Goal: Task Accomplishment & Management: Complete application form

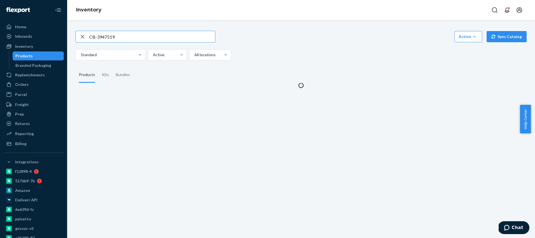
click at [134, 38] on input "CB-3947519" at bounding box center [152, 36] width 126 height 11
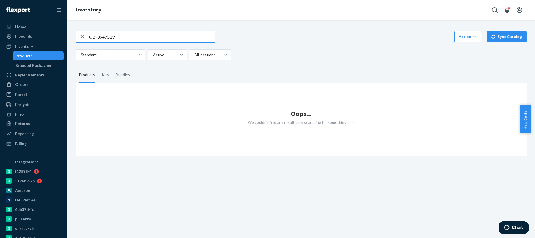
click at [134, 38] on input "CB-3947519" at bounding box center [152, 36] width 126 height 11
type input "fiber"
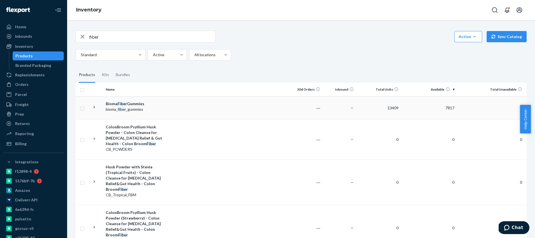
click at [190, 108] on td at bounding box center [227, 107] width 122 height 23
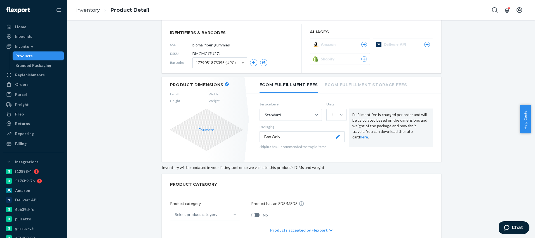
scroll to position [12, 0]
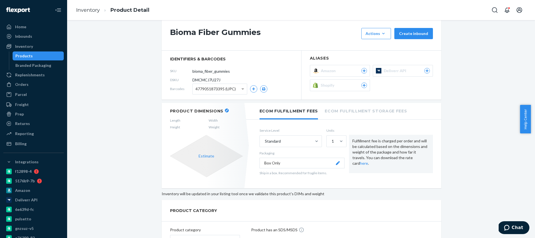
click at [226, 110] on icon "button" at bounding box center [227, 110] width 2 height 2
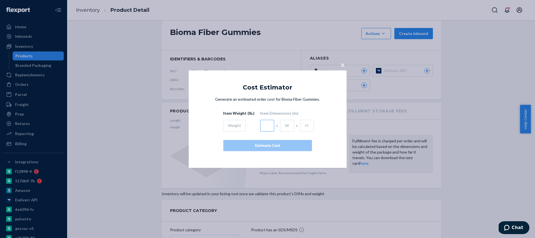
click at [264, 126] on input "text" at bounding box center [267, 126] width 14 height 12
type input "2.48"
click at [282, 127] on input "text" at bounding box center [287, 126] width 14 height 12
type input "2.48"
type input "4.49"
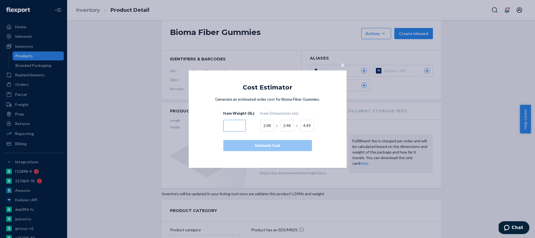
click at [236, 124] on input "text" at bounding box center [234, 126] width 22 height 12
type input "0.5"
click at [271, 143] on div "Estimate Cost" at bounding box center [267, 146] width 79 height 6
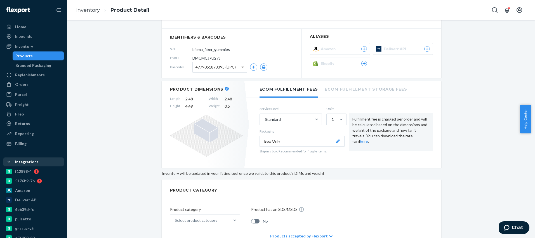
scroll to position [0, 0]
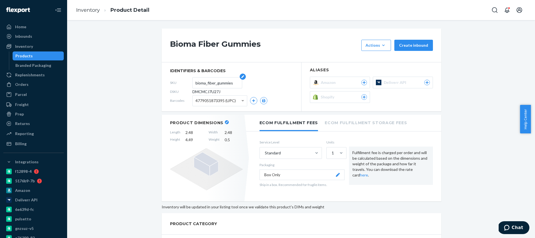
click at [214, 86] on input "bioma_fiber_gummies" at bounding box center [217, 82] width 44 height 11
click at [36, 88] on link "Orders" at bounding box center [33, 84] width 60 height 9
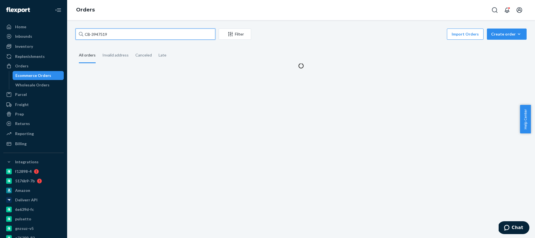
click at [114, 35] on input "CB-3947519" at bounding box center [145, 34] width 140 height 11
paste input "bioma_fiber_gummies"
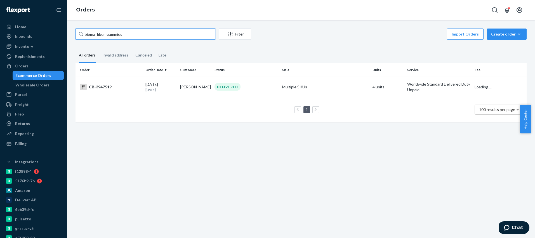
type input "bioma_fiber_gummies"
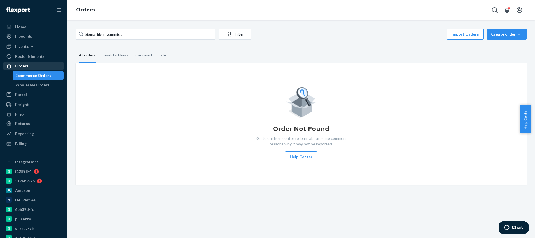
click at [36, 67] on div "Orders" at bounding box center [33, 66] width 59 height 8
click at [40, 62] on div "Orders" at bounding box center [33, 66] width 59 height 8
click at [157, 34] on input "bioma_fiber_gummies" at bounding box center [145, 34] width 140 height 11
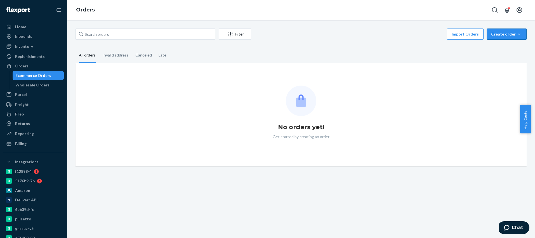
click at [505, 36] on div "Create order" at bounding box center [506, 34] width 31 height 6
click at [490, 47] on button "Ecommerce order" at bounding box center [497, 41] width 50 height 12
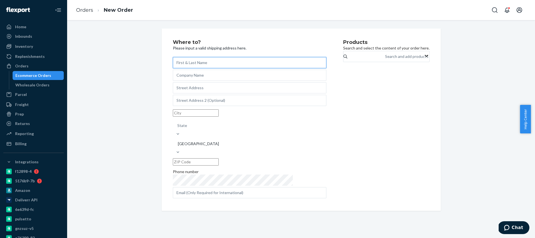
click at [197, 62] on input "text" at bounding box center [249, 62] width 153 height 11
paste input "Tejas Parikh"
type input "Tejas Parikh"
click at [198, 74] on input "text" at bounding box center [249, 75] width 153 height 11
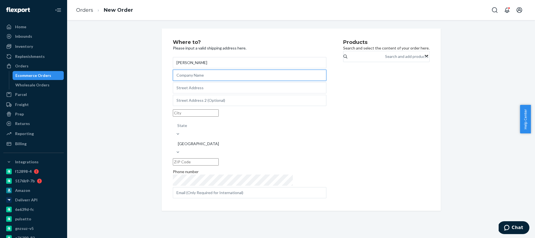
paste input "Pharmvista Gummy LLC"
type input "Pharmvista Gummy LLC"
click at [196, 93] on input "text" at bounding box center [249, 87] width 153 height 11
paste input "17 West Street"
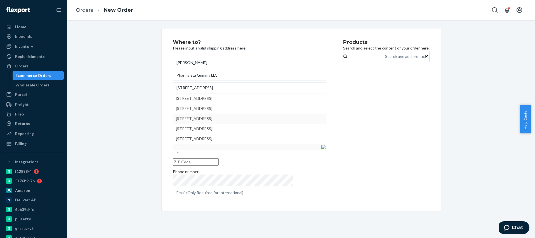
click at [114, 113] on div "Where to? Please input a valid shipping address here. Tejas Parikh Pharmvista G…" at bounding box center [300, 120] width 459 height 182
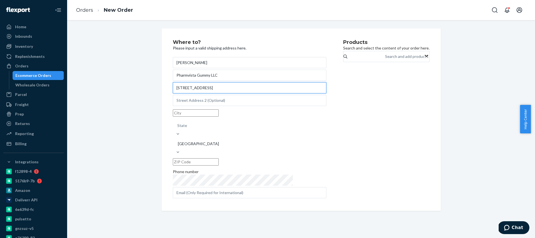
click at [195, 93] on input "17 West Street" at bounding box center [249, 87] width 153 height 11
paste input "East Hanover, NJ 07936"
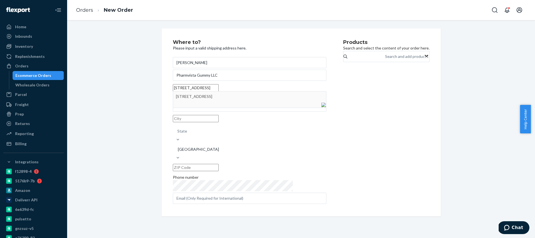
type input "17 West St"
type input "East Hanover"
type input "07936"
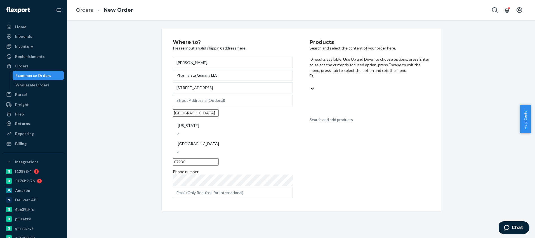
click at [342, 117] on div "Search and add products" at bounding box center [330, 120] width 43 height 6
click at [310, 79] on input "0 results available. Use Up and Down to choose options, press Enter to select t…" at bounding box center [309, 82] width 1 height 6
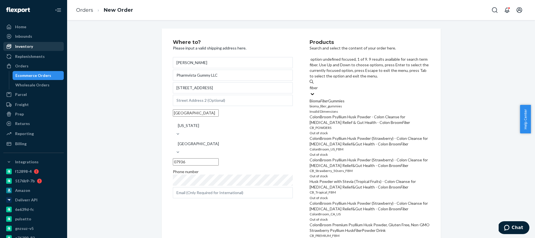
type input "fiber"
click at [35, 47] on div "Inventory" at bounding box center [33, 46] width 59 height 8
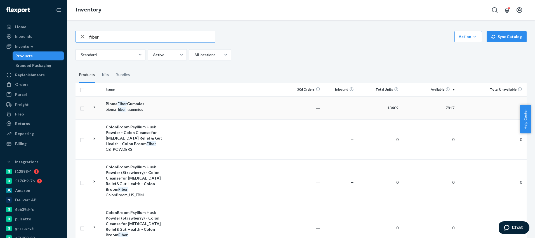
click at [164, 103] on div "Bioma Fiber Gummies" at bounding box center [135, 104] width 58 height 6
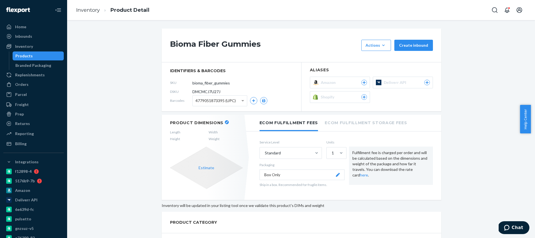
click at [287, 201] on div "Product Dimensions Length Width Height Weight Estimate Ecom Fulfillment Fees Ec…" at bounding box center [302, 161] width 280 height 93
click at [352, 189] on div "Service Level Standard Units 1 Packaging Box Only Ship in a box. Recommended fo…" at bounding box center [346, 164] width 190 height 60
click at [35, 47] on div "Inventory" at bounding box center [33, 46] width 59 height 8
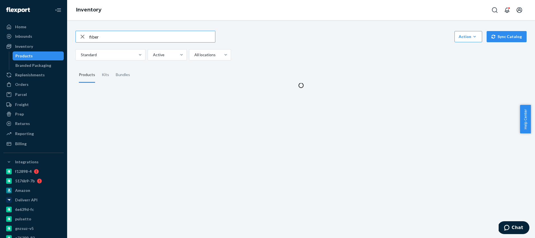
click at [123, 39] on input "fiber" at bounding box center [152, 36] width 126 height 11
type input "50"
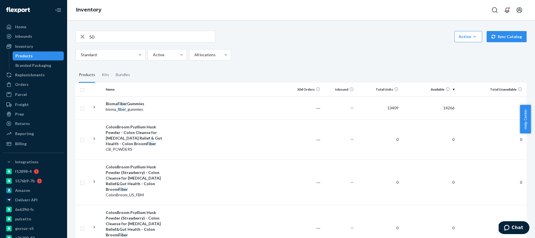
click at [124, 38] on input "50" at bounding box center [152, 36] width 126 height 11
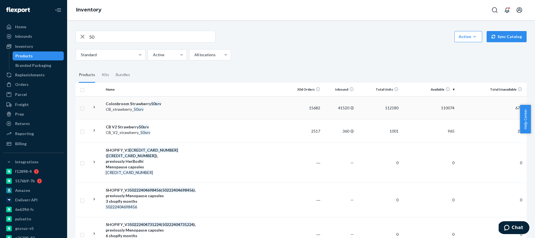
click at [181, 100] on td at bounding box center [227, 107] width 122 height 23
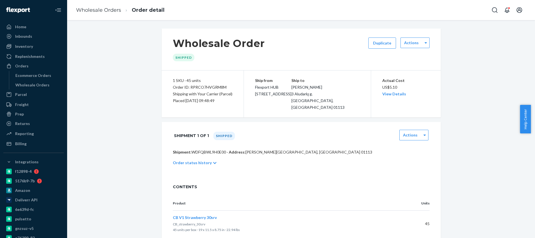
click at [217, 155] on div "Order status history" at bounding box center [301, 163] width 257 height 16
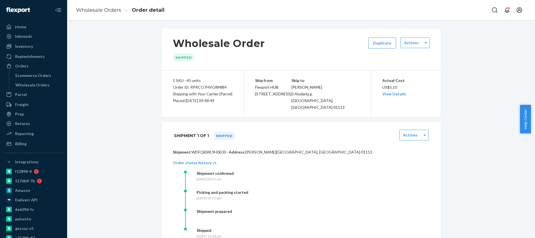
click at [198, 160] on p "Order status history" at bounding box center [192, 163] width 39 height 6
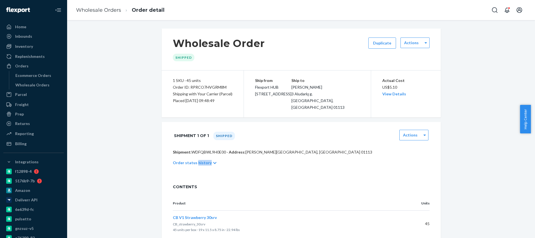
click at [198, 160] on p "Order status history" at bounding box center [192, 163] width 39 height 6
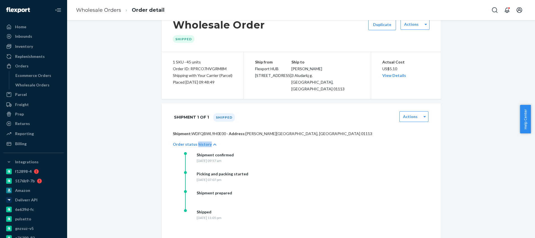
scroll to position [22, 0]
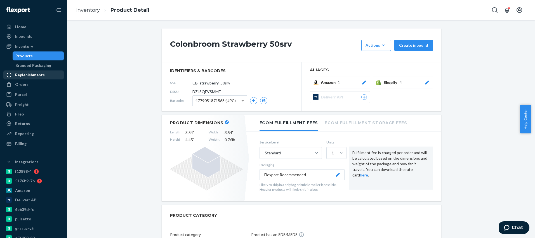
click at [34, 79] on link "Replenishments" at bounding box center [33, 74] width 60 height 9
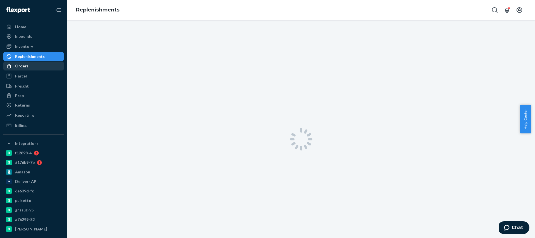
click at [34, 86] on ul "Home Inbounds Shipping Plans Problems Inventory Products Branded Packaging Repl…" at bounding box center [33, 75] width 60 height 107
click at [36, 70] on div "Orders" at bounding box center [33, 66] width 59 height 8
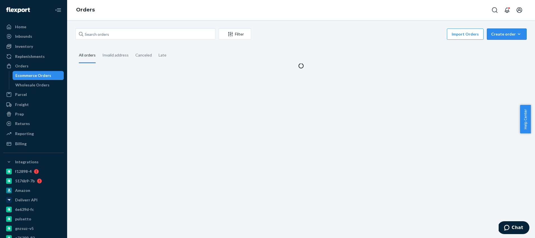
click at [509, 35] on div "Create order" at bounding box center [506, 34] width 31 height 6
click at [509, 48] on span "Ecommerce order" at bounding box center [510, 48] width 35 height 4
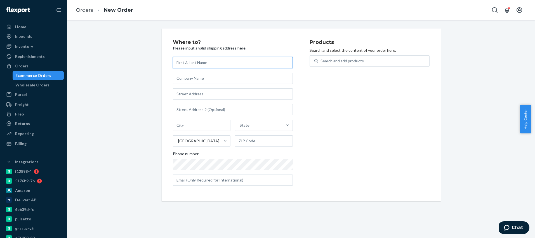
paste input "myFBA"
type input "myFBA Prep"
click at [209, 78] on input "text" at bounding box center [233, 78] width 120 height 11
drag, startPoint x: 409, startPoint y: 82, endPoint x: 393, endPoint y: 87, distance: 17.1
click at [409, 82] on div "Products Search and select the content of your order here. Search and add produ…" at bounding box center [369, 115] width 120 height 150
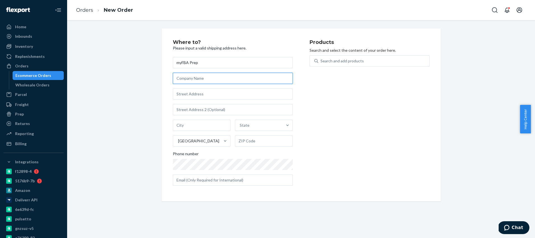
click at [203, 81] on input "text" at bounding box center [233, 78] width 120 height 11
paste input "965 Bethel Ave, Unit A Pennsauken, NJ 08110-2619, US"
type input "965 Bethel Ave, Unit A Pennsauken, NJ 08110-2619, US"
click at [197, 90] on input "text" at bounding box center [233, 93] width 120 height 11
paste input "965 Bethel Ave, Unit A Pennsauken, NJ 08110-2619, US"
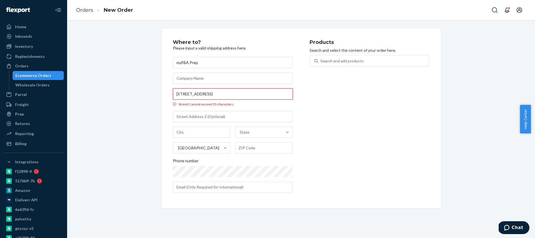
drag, startPoint x: 201, startPoint y: 94, endPoint x: 307, endPoint y: 92, distance: 106.0
click at [307, 92] on div "Where to? Please input a valid shipping address here. myFBA Prep 965 Bethel Ave…" at bounding box center [301, 118] width 257 height 157
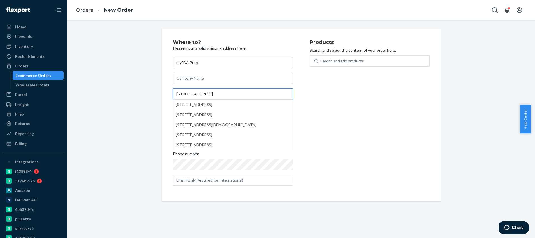
type input "965 Bethel Ave"
type input "Pennsauken"
type input "08110"
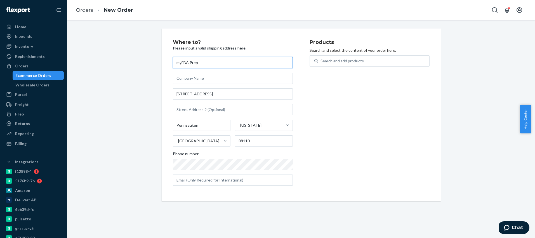
click at [188, 62] on input "myFBA Prep" at bounding box center [233, 62] width 120 height 11
click at [198, 78] on input "text" at bounding box center [233, 78] width 120 height 11
paste input "myFBA Prep"
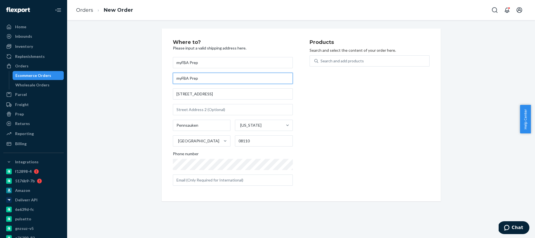
type input "myFBA Prep"
click at [185, 63] on input "myFBA Prep" at bounding box center [233, 62] width 120 height 11
paste input "Nicole Chen"
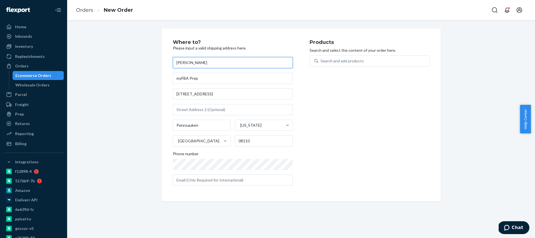
type input "Nicole Chen"
click at [324, 106] on div "Products Search and select the content of your order here. Search and add produ…" at bounding box center [369, 115] width 120 height 150
click at [337, 148] on div "Products Search and select the content of your order here. Search and add produ…" at bounding box center [369, 115] width 120 height 150
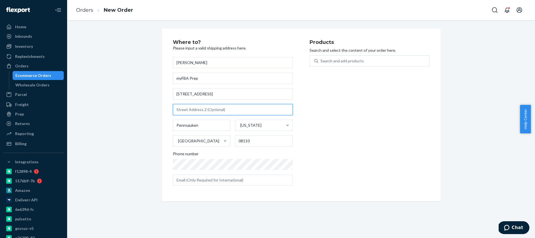
click at [237, 112] on input "text" at bounding box center [233, 109] width 120 height 11
paste input "Unit A"
type input "Unit A"
click at [338, 58] on div "Search and add products" at bounding box center [341, 61] width 43 height 6
click at [321, 58] on input "0 results available. Use Up and Down to choose options, press Enter to select t…" at bounding box center [320, 61] width 1 height 6
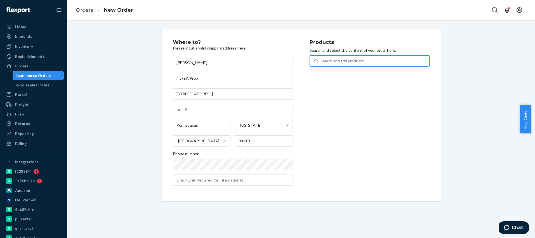
type input "30"
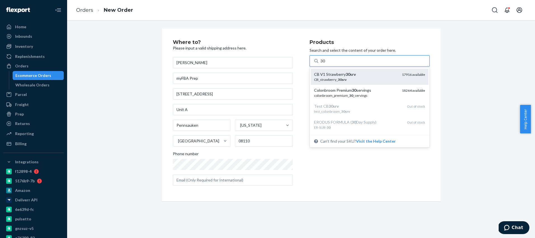
click at [370, 78] on div "CB_strawberry_ 30srv" at bounding box center [355, 79] width 83 height 5
click at [325, 64] on input "30" at bounding box center [322, 61] width 5 height 6
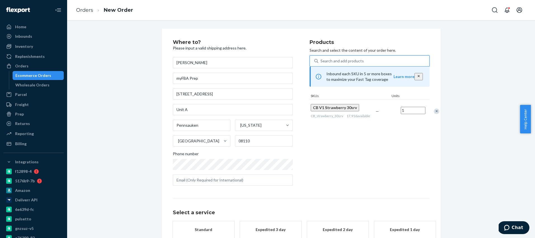
click at [404, 114] on input "1" at bounding box center [413, 110] width 25 height 7
type input "6"
click at [359, 163] on div "Products Search and select the content of your order here. Search and add produ…" at bounding box center [369, 115] width 120 height 150
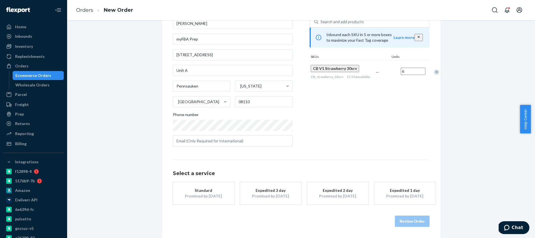
click at [194, 198] on button "Standard Promised by Sep 1, 2025" at bounding box center [204, 193] width 62 height 22
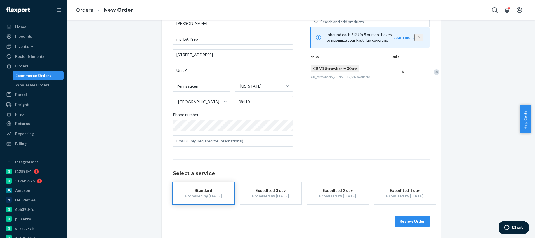
click at [280, 197] on div "Promised by Aug 26, 2025" at bounding box center [270, 196] width 45 height 6
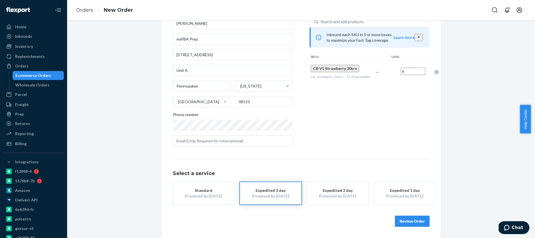
click at [339, 198] on div "Promised by Aug 25, 2025" at bounding box center [337, 196] width 45 height 6
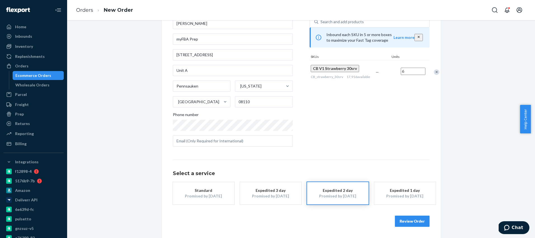
click at [388, 185] on button "Expedited 1 day Promised by Aug 22, 2025" at bounding box center [405, 193] width 62 height 22
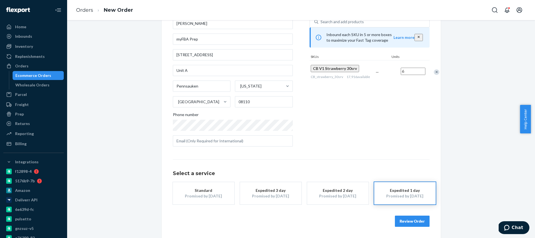
click at [399, 217] on button "Review Order" at bounding box center [412, 221] width 35 height 11
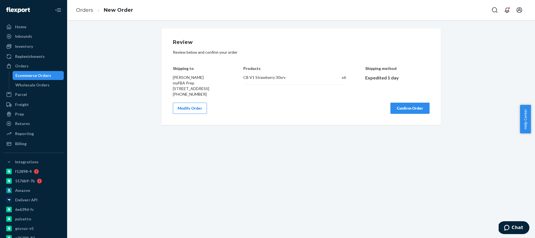
scroll to position [0, 0]
click at [399, 114] on button "Confirm Order" at bounding box center [409, 108] width 39 height 11
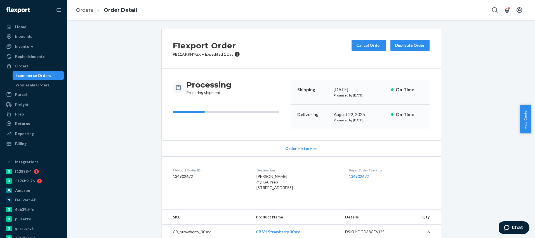
click at [304, 149] on span "Order History" at bounding box center [298, 149] width 27 height 6
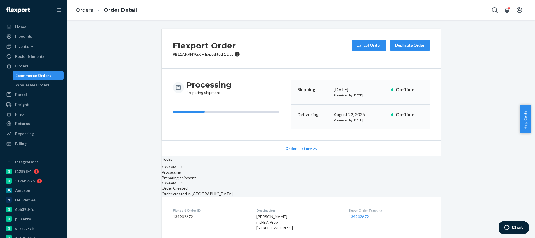
click at [308, 149] on span "Order History" at bounding box center [298, 149] width 27 height 6
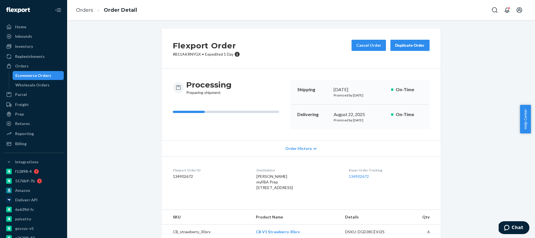
drag, startPoint x: 177, startPoint y: 100, endPoint x: 143, endPoint y: 79, distance: 39.6
click at [173, 98] on div "Processing Preparing shipment" at bounding box center [229, 104] width 113 height 49
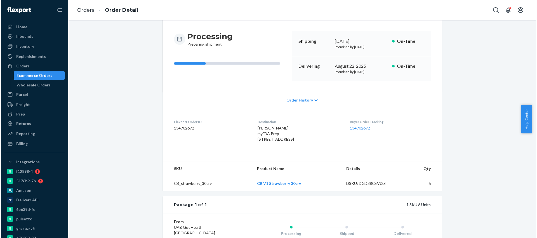
scroll to position [126, 0]
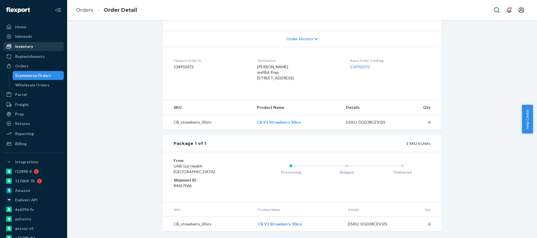
click at [34, 46] on div "Inventory" at bounding box center [33, 46] width 59 height 8
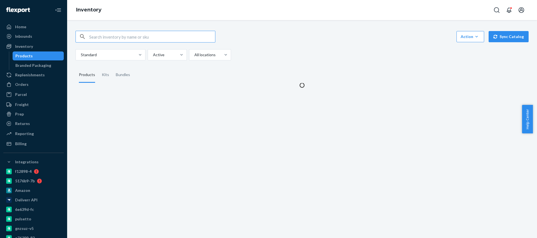
click at [126, 34] on input "text" at bounding box center [152, 36] width 126 height 11
type input "fiber"
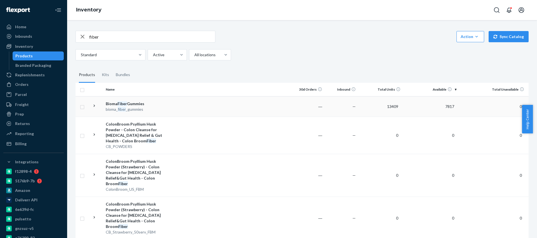
click at [162, 110] on div "bioma_ fiber _gummies" at bounding box center [135, 110] width 58 height 6
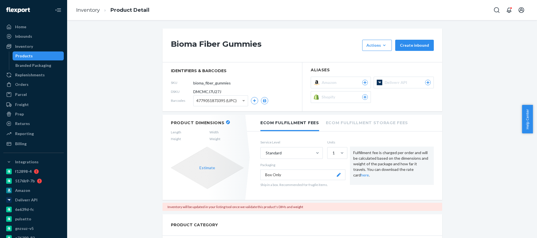
click at [226, 123] on button "button" at bounding box center [228, 122] width 4 height 4
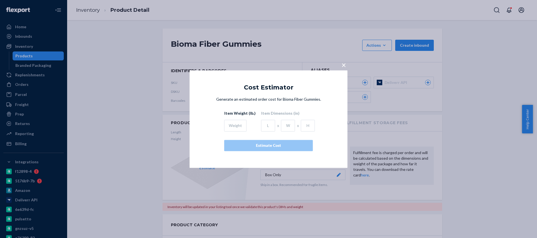
click at [157, 102] on div "× Cost Estimator Generate an estimated order cost for Bioma Fiber Gummies. Item…" at bounding box center [268, 119] width 537 height 238
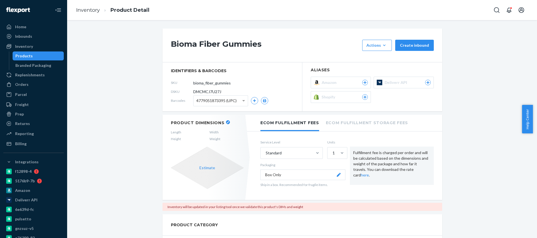
click at [225, 124] on header "Product Dimensions" at bounding box center [207, 122] width 73 height 5
click at [221, 121] on header "Product Dimensions" at bounding box center [207, 122] width 73 height 5
click at [227, 122] on icon "button" at bounding box center [228, 122] width 2 height 2
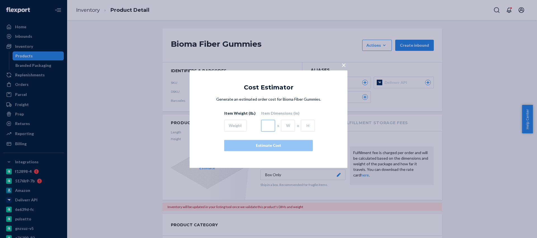
click at [267, 126] on input "text" at bounding box center [268, 126] width 14 height 12
type input "2.5"
type input "4.5"
click at [230, 117] on div "Item Weight (lb.)" at bounding box center [239, 113] width 31 height 7
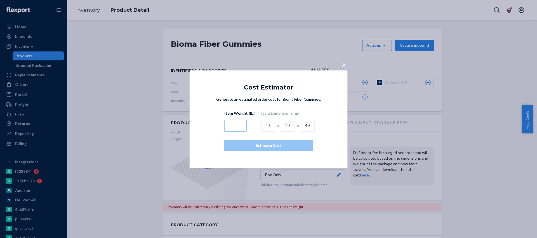
click at [235, 124] on input "text" at bounding box center [235, 126] width 22 height 12
type input "0.5"
click at [271, 140] on button "Estimate Cost" at bounding box center [268, 145] width 89 height 11
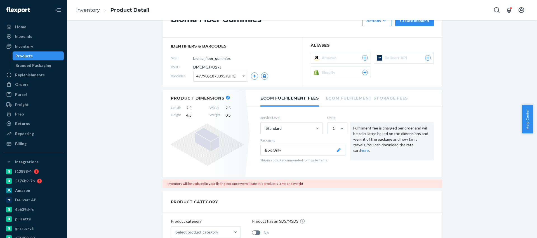
scroll to position [51, 0]
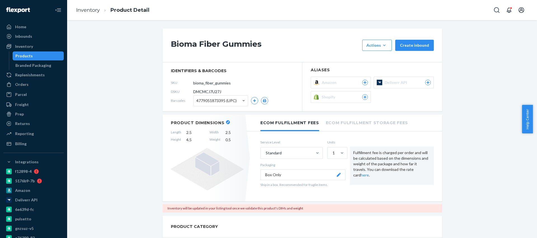
click at [295, 51] on h1 "Bioma Fiber Gummies" at bounding box center [265, 45] width 188 height 11
click at [222, 81] on input "bioma_fiber_gummies" at bounding box center [218, 82] width 44 height 11
